Goal: Task Accomplishment & Management: Manage account settings

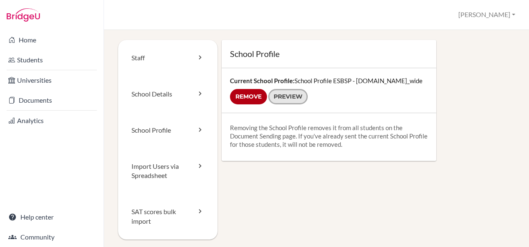
click at [282, 91] on link "Preview" at bounding box center [287, 96] width 39 height 15
click at [295, 96] on link "Preview" at bounding box center [287, 96] width 39 height 15
drag, startPoint x: 253, startPoint y: 103, endPoint x: 290, endPoint y: 44, distance: 70.1
click at [253, 103] on input "Remove" at bounding box center [248, 96] width 37 height 15
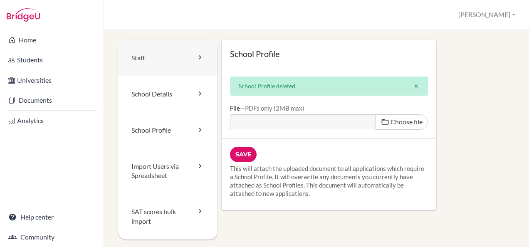
click at [196, 61] on icon at bounding box center [200, 57] width 8 height 8
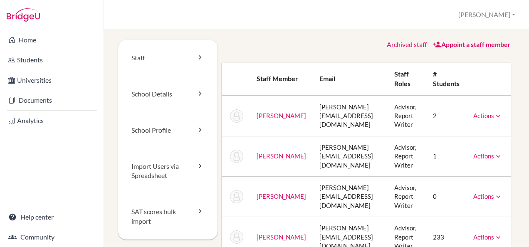
click at [494, 118] on icon at bounding box center [498, 116] width 8 height 8
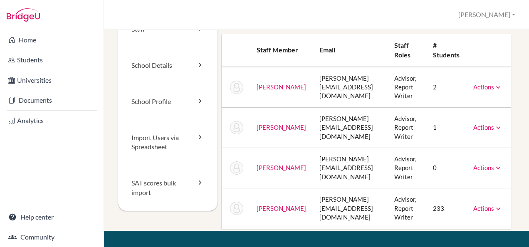
scroll to position [42, 0]
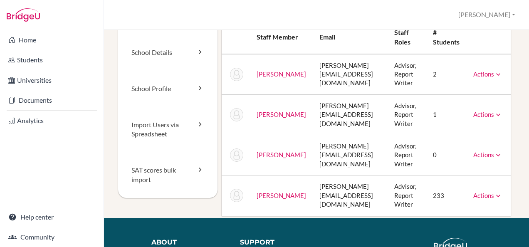
click at [494, 116] on icon at bounding box center [498, 115] width 8 height 8
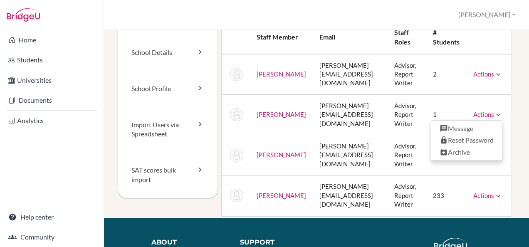
click at [494, 116] on icon at bounding box center [498, 115] width 8 height 8
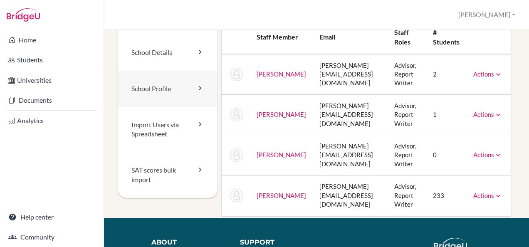
click at [176, 91] on link "School Profile" at bounding box center [167, 89] width 99 height 36
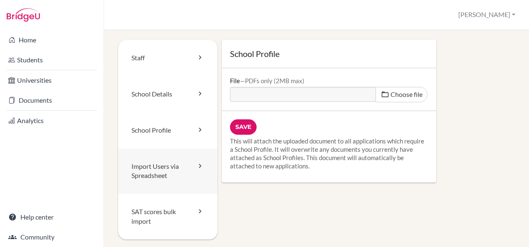
click at [178, 164] on link "Import Users via Spreadsheet" at bounding box center [167, 171] width 99 height 46
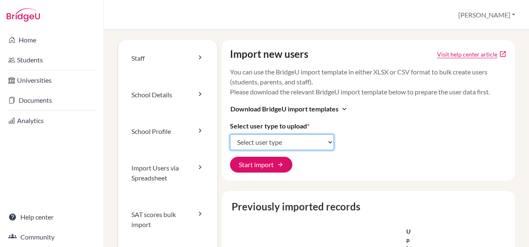
click at [286, 140] on select "Select user type Students Students and parents Parents Advisors Report writers" at bounding box center [282, 142] width 104 height 16
select select "students"
click at [230, 134] on select "Select user type Students Students and parents Parents Advisors Report writers" at bounding box center [282, 142] width 104 height 16
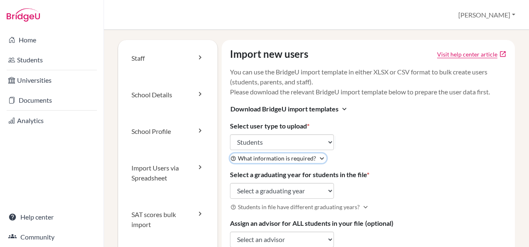
click at [275, 156] on span "What information is required?" at bounding box center [277, 158] width 78 height 9
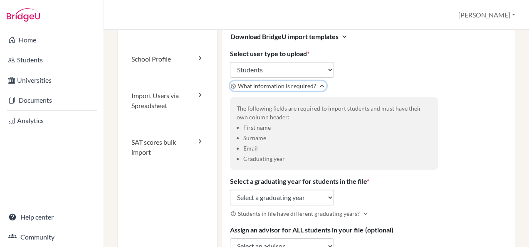
scroll to position [83, 0]
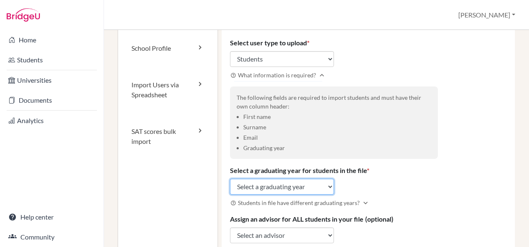
click at [256, 188] on select "Select a graduating year 2024 2025 2026 2027 2028 2029" at bounding box center [282, 187] width 104 height 16
select select "2025"
click at [230, 179] on select "Select a graduating year 2024 2025 2026 2027 2028 2029" at bounding box center [282, 187] width 104 height 16
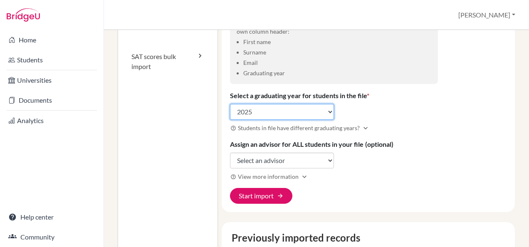
scroll to position [166, 0]
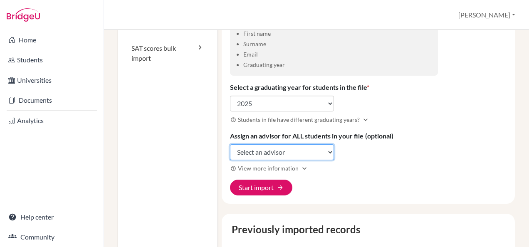
click at [267, 153] on select "Select an advisor Sabrina Bohlen Ricardo Frenkiel John O'Brien Andreas Panse" at bounding box center [282, 152] width 104 height 16
select select "445561"
click at [230, 144] on select "Select an advisor Sabrina Bohlen Ricardo Frenkiel John O'Brien Andreas Panse" at bounding box center [282, 152] width 104 height 16
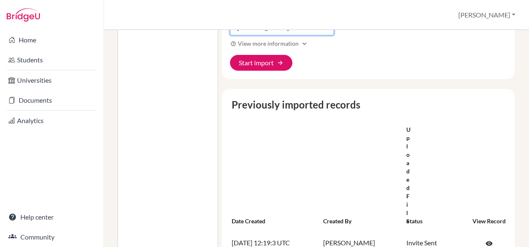
scroll to position [416, 0]
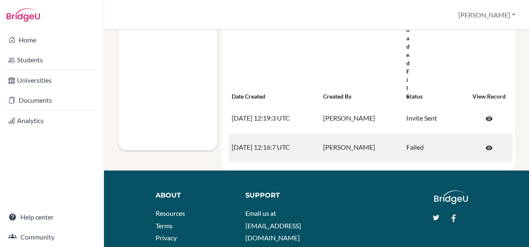
click at [405, 148] on td "Failed" at bounding box center [434, 147] width 62 height 29
click at [496, 144] on link "visibility" at bounding box center [488, 148] width 25 height 16
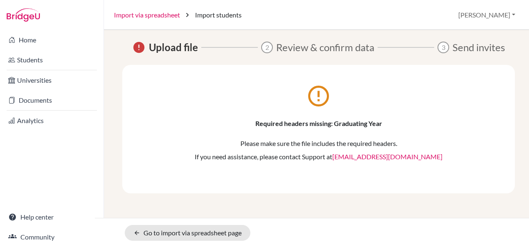
click at [147, 17] on link "Import via spreadsheet" at bounding box center [147, 15] width 66 height 10
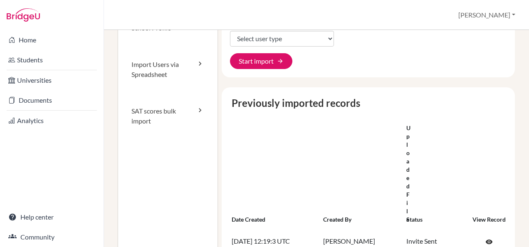
scroll to position [249, 0]
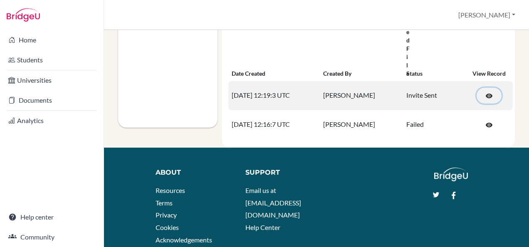
click at [486, 94] on span "visibility" at bounding box center [488, 95] width 7 height 7
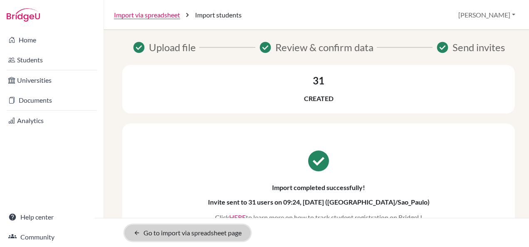
click at [137, 230] on icon "arrow_back" at bounding box center [136, 232] width 7 height 7
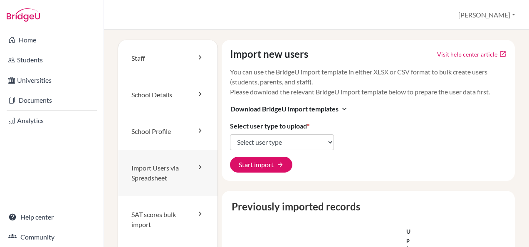
scroll to position [42, 0]
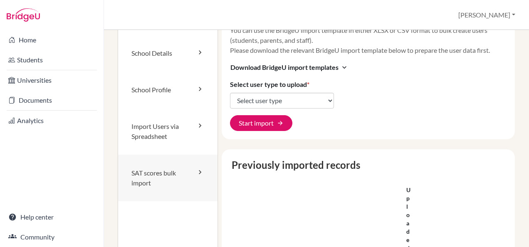
click at [169, 171] on link "SAT scores bulk import" at bounding box center [167, 178] width 99 height 47
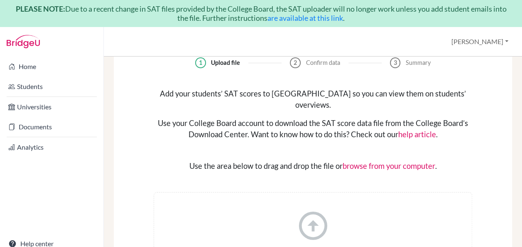
scroll to position [42, 0]
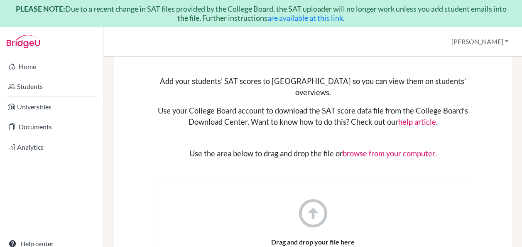
click at [325, 22] on link "are available at this link" at bounding box center [306, 17] width 76 height 9
